Goal: Information Seeking & Learning: Learn about a topic

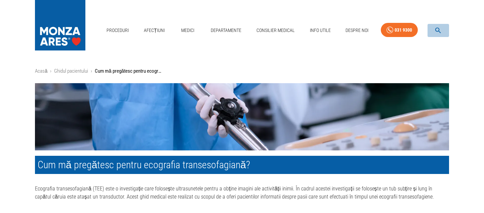
click at [440, 30] on icon "button" at bounding box center [438, 31] width 8 height 8
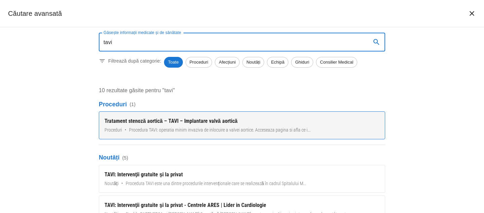
type input "tavi"
click at [154, 121] on div "Tratament stenoză aortică – TAVI – Implantare valvă aortică" at bounding box center [241, 121] width 275 height 8
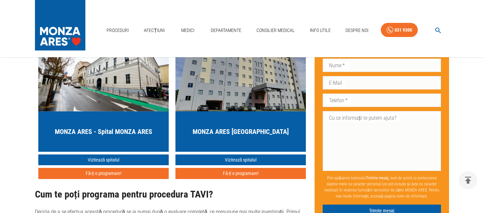
scroll to position [2220, 0]
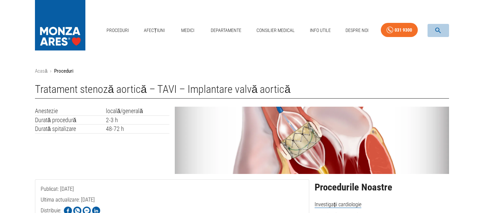
click at [438, 30] on icon "button" at bounding box center [438, 31] width 6 height 6
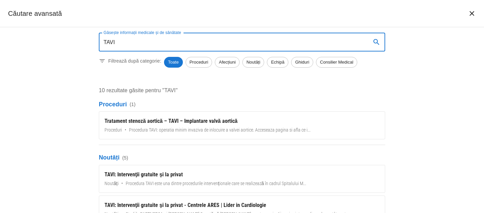
type input "TAVI"
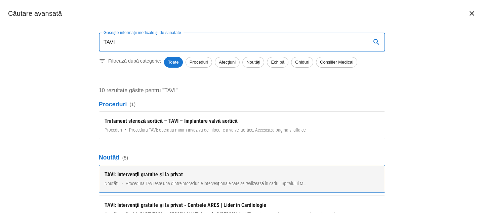
click at [133, 174] on div "TAVI: Intervenţii gratuite şi la privat" at bounding box center [241, 174] width 275 height 8
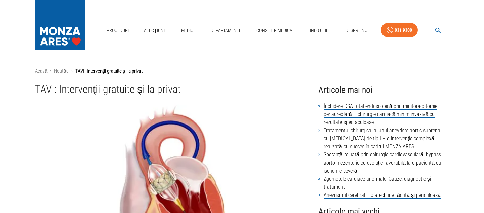
click at [436, 28] on icon "button" at bounding box center [438, 31] width 6 height 6
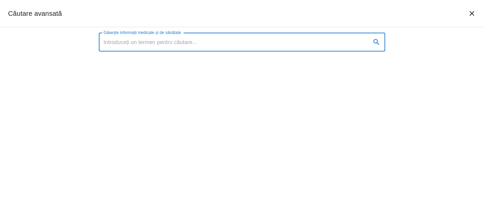
click at [232, 45] on input "Găsește informații medicale și de sănătate" at bounding box center [232, 42] width 267 height 19
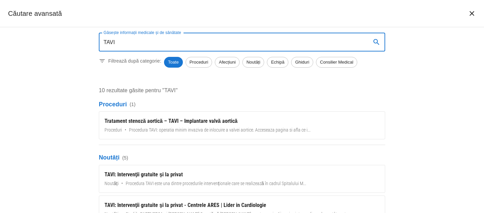
type input "TAVI"
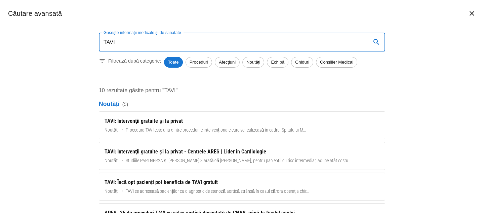
scroll to position [55, 0]
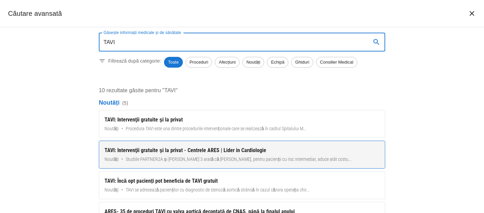
click at [170, 151] on div "TAVI: Intervenţii gratuite şi la privat - Centrele ARES | Lider in Cardiologie" at bounding box center [241, 150] width 275 height 8
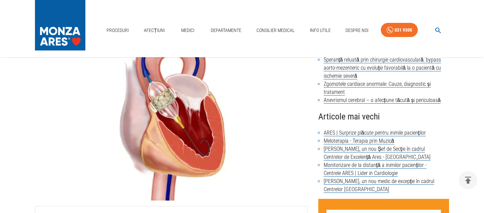
scroll to position [90, 0]
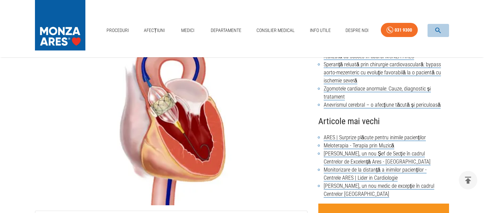
click at [439, 30] on icon "button" at bounding box center [438, 31] width 8 height 8
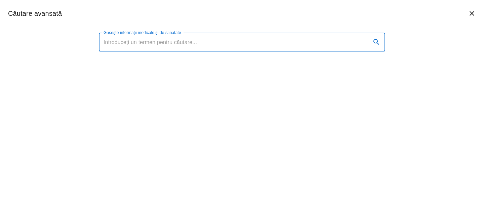
click at [129, 43] on input "Găsește informații medicale și de sănătate" at bounding box center [232, 42] width 267 height 19
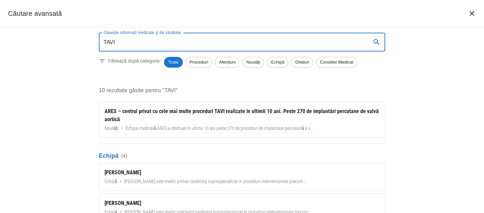
scroll to position [186, 0]
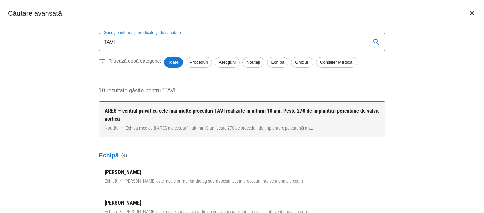
type input "TAVI"
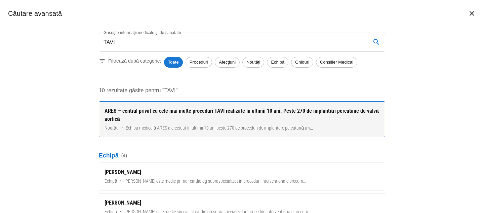
click at [169, 111] on div "ARES – centrul privat cu cele mai multe proceduri TAVI realizate în ultimii 10 …" at bounding box center [241, 115] width 275 height 16
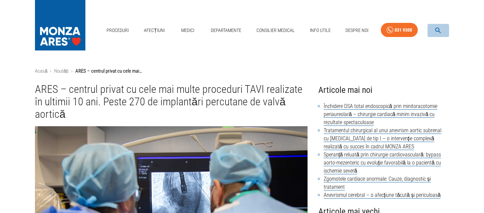
click at [436, 29] on icon "button" at bounding box center [438, 31] width 8 height 8
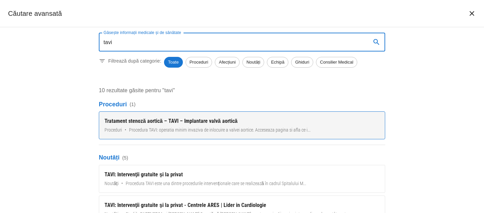
type input "tavi"
click at [149, 123] on div "Tratament stenoză aortică – TAVI – Implantare valvă aortică" at bounding box center [241, 121] width 275 height 8
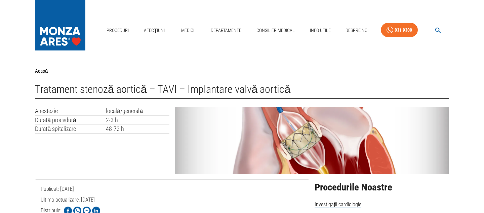
click at [438, 29] on icon "button" at bounding box center [438, 31] width 8 height 8
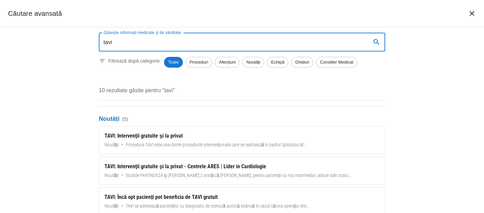
scroll to position [39, 0]
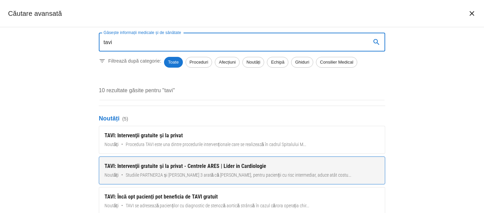
type input "tavi"
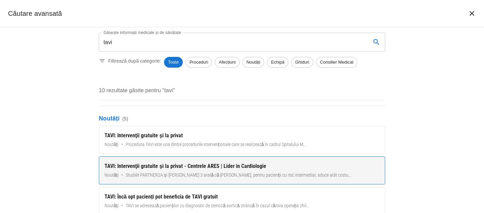
click at [157, 168] on div "TAVI: Intervenţii gratuite şi la privat - Centrele ARES | Lider in Cardiologie" at bounding box center [241, 166] width 275 height 8
